Goal: Information Seeking & Learning: Learn about a topic

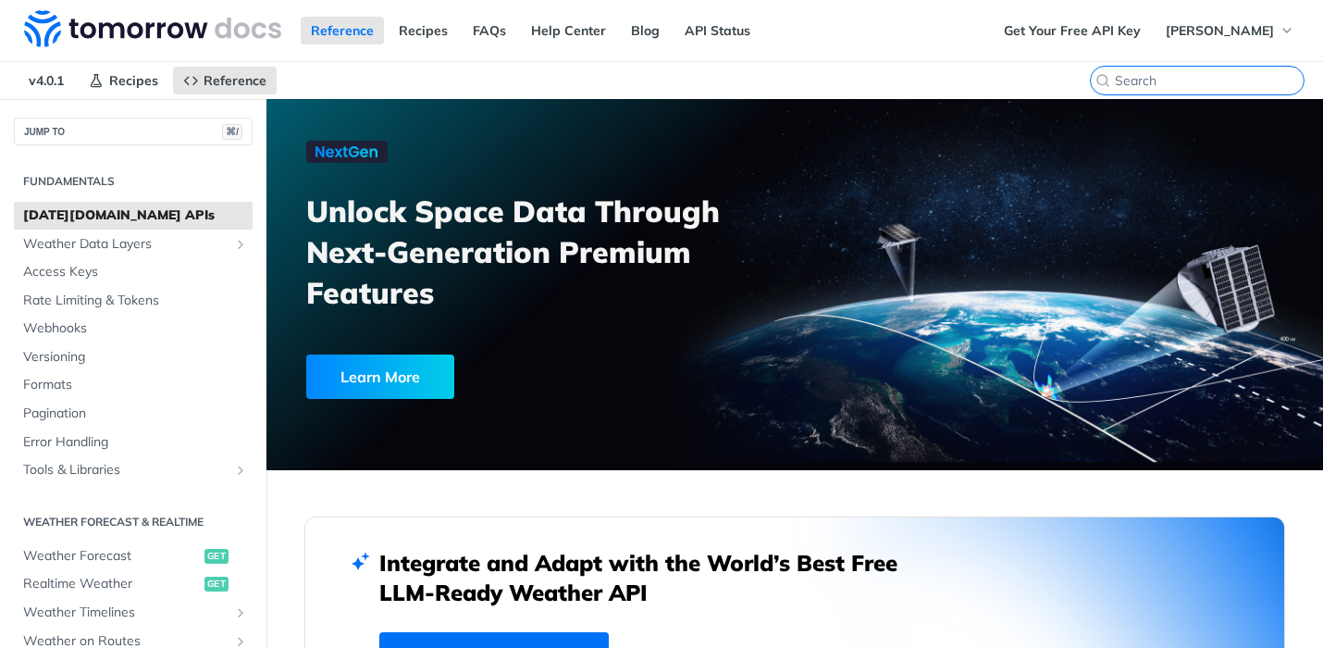
click at [1185, 79] on input "search" at bounding box center [1209, 80] width 189 height 17
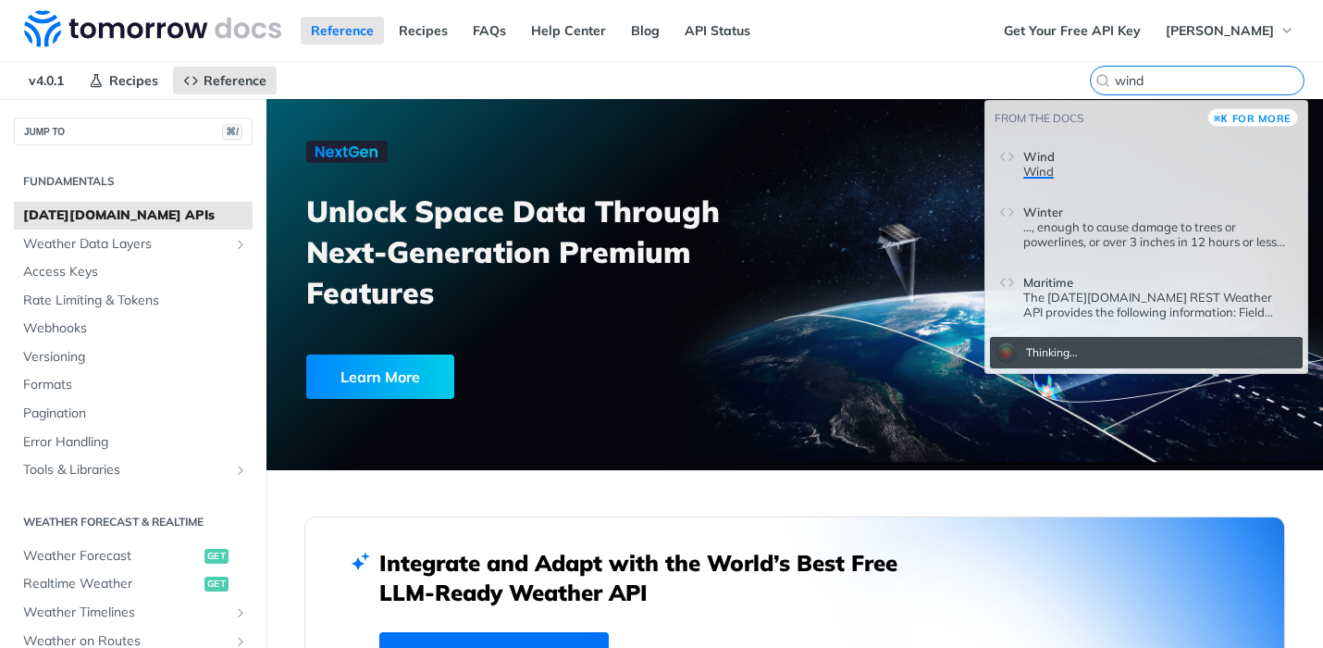
type input "wind"
click at [1077, 172] on p "Wind" at bounding box center [1158, 171] width 270 height 15
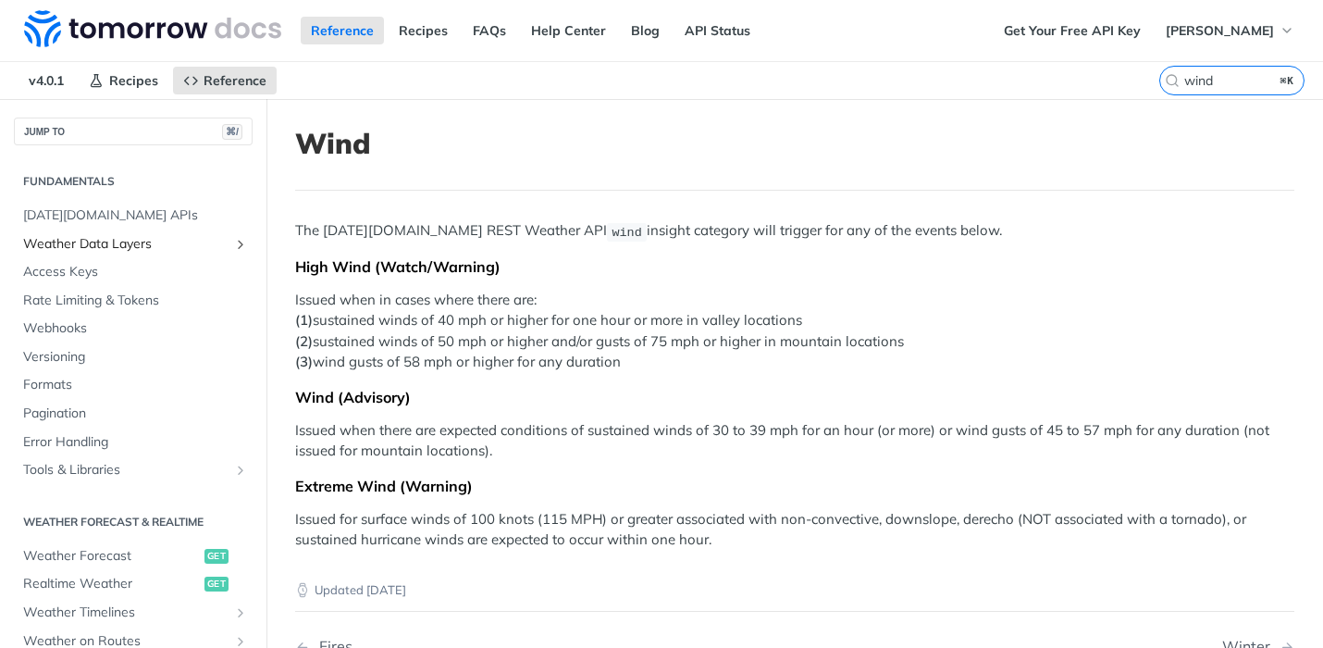
click at [154, 243] on span "Weather Data Layers" at bounding box center [125, 244] width 205 height 19
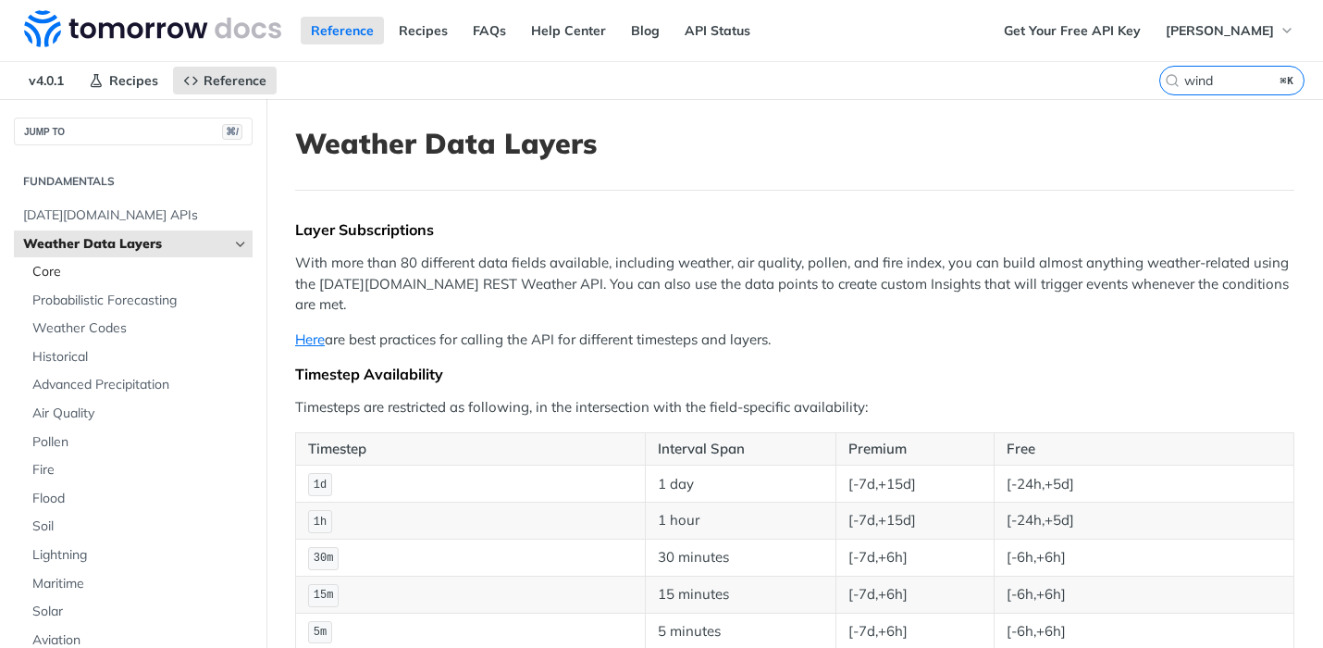
click at [81, 274] on span "Core" at bounding box center [140, 272] width 216 height 19
